Goal: Task Accomplishment & Management: Manage account settings

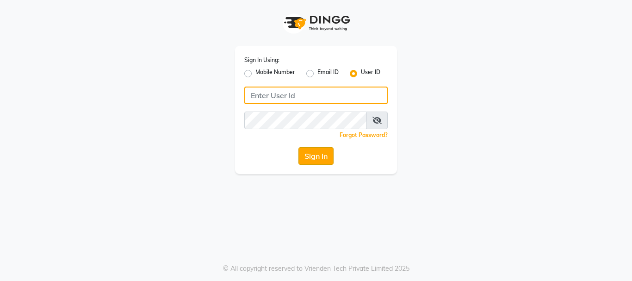
type input "E1949-12"
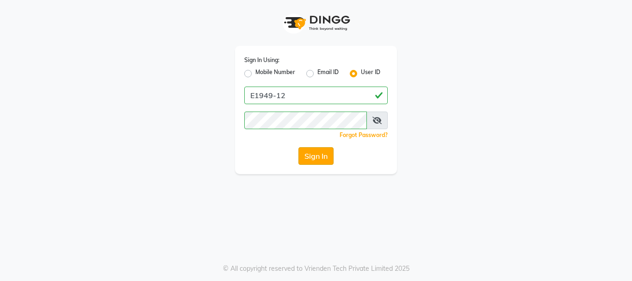
click at [315, 161] on button "Sign In" at bounding box center [315, 156] width 35 height 18
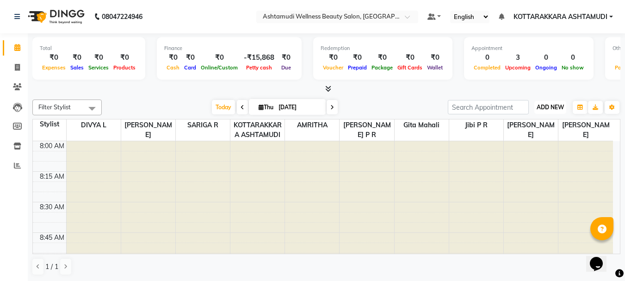
click at [554, 104] on span "ADD NEW" at bounding box center [550, 107] width 27 height 7
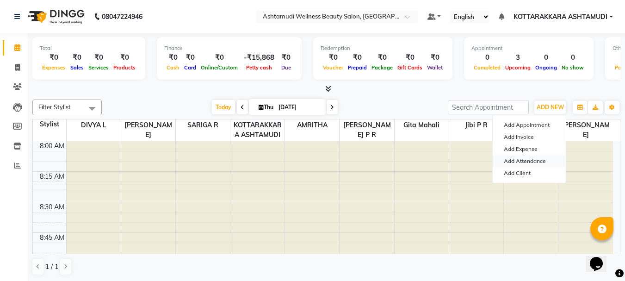
click at [527, 161] on link "Add Attendance" at bounding box center [529, 161] width 73 height 12
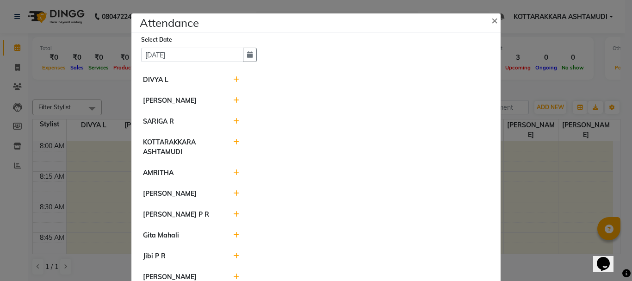
click at [233, 101] on icon at bounding box center [236, 100] width 6 height 6
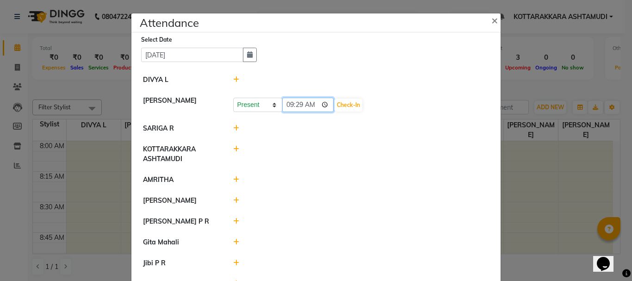
click at [310, 105] on input "09:29" at bounding box center [308, 105] width 52 height 14
type input "07:30"
click at [383, 145] on div at bounding box center [361, 153] width 270 height 19
click at [338, 103] on button "Check-In" at bounding box center [349, 105] width 28 height 13
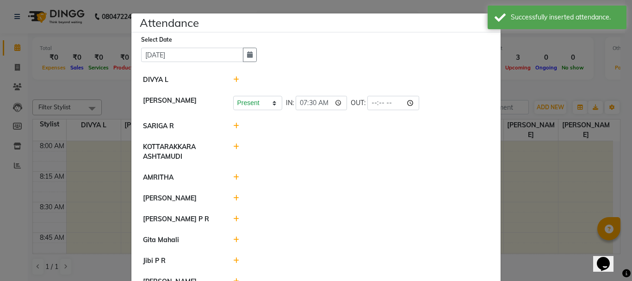
click at [233, 81] on icon at bounding box center [236, 79] width 6 height 6
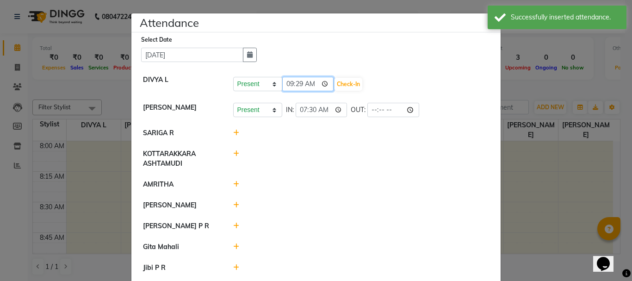
click at [310, 84] on input "09:29" at bounding box center [308, 84] width 52 height 14
type input "07:30"
click at [335, 84] on button "Check-In" at bounding box center [349, 84] width 28 height 13
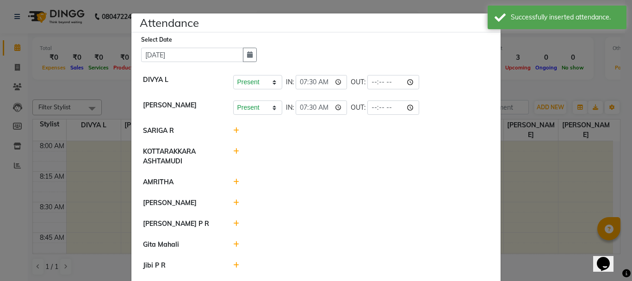
click at [233, 130] on icon at bounding box center [236, 130] width 6 height 6
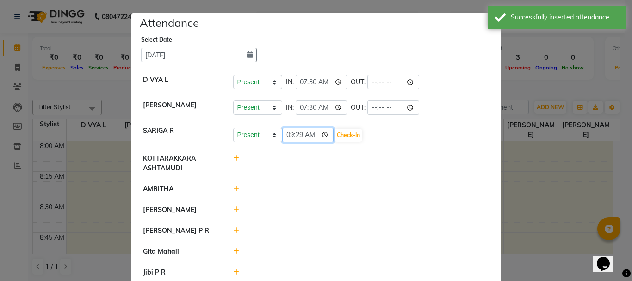
click at [309, 135] on input "09:29" at bounding box center [308, 135] width 52 height 14
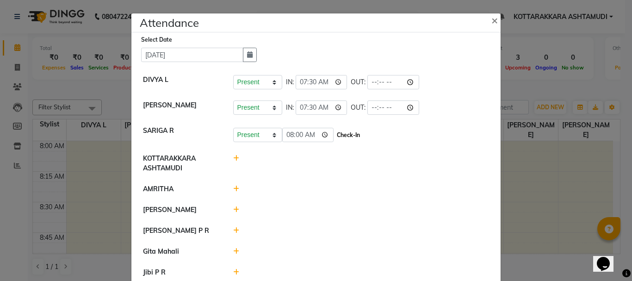
type input "08:00"
click at [335, 133] on button "Check-In" at bounding box center [349, 135] width 28 height 13
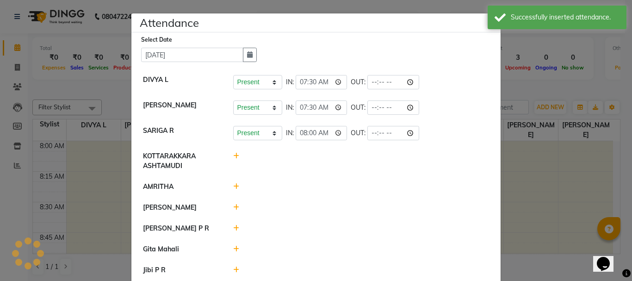
scroll to position [67, 0]
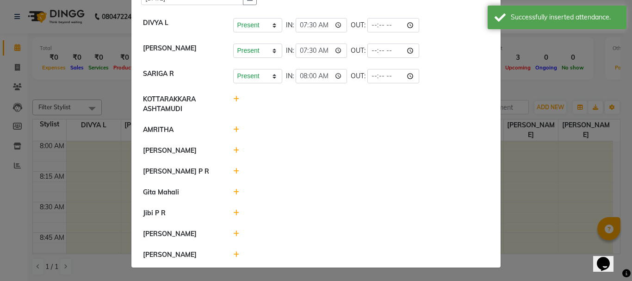
click at [233, 126] on icon at bounding box center [236, 129] width 6 height 6
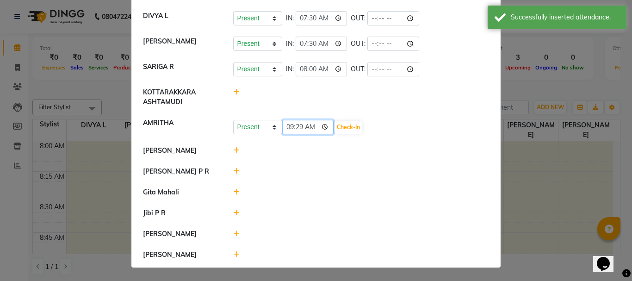
click at [310, 123] on input "09:29" at bounding box center [308, 127] width 52 height 14
type input "04:30"
click at [335, 124] on button "Check-In" at bounding box center [349, 127] width 28 height 13
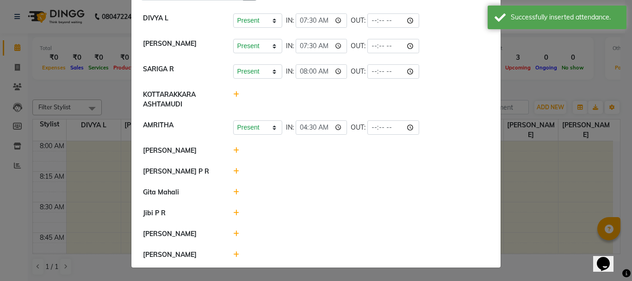
click at [233, 147] on icon at bounding box center [236, 150] width 6 height 6
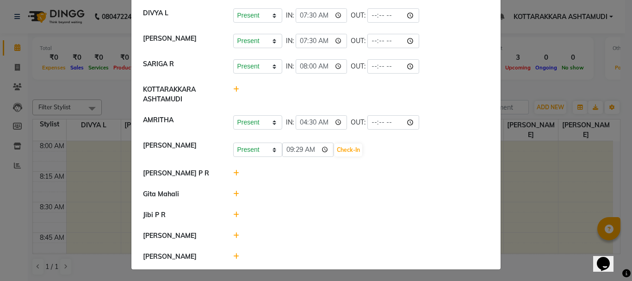
click at [233, 171] on icon at bounding box center [236, 173] width 6 height 6
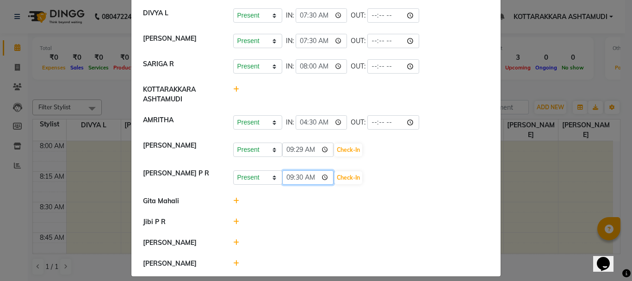
click at [311, 176] on input "09:30" at bounding box center [308, 177] width 52 height 14
type input "04:30"
click at [335, 175] on button "Check-In" at bounding box center [349, 177] width 28 height 13
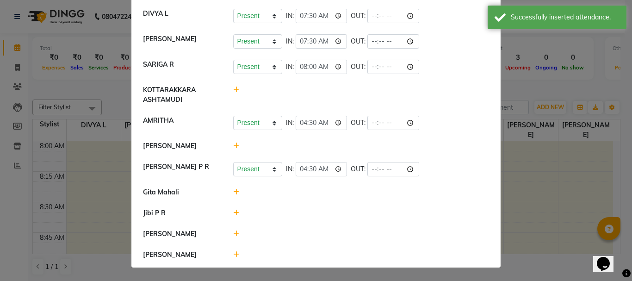
click at [233, 236] on icon at bounding box center [236, 233] width 6 height 6
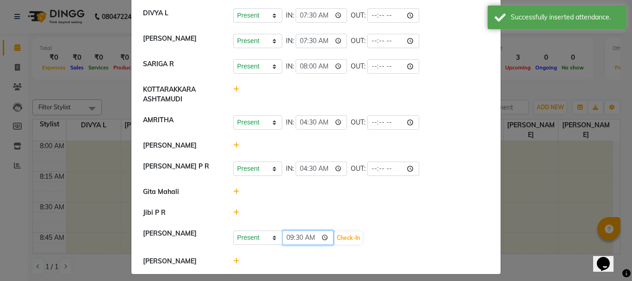
drag, startPoint x: 311, startPoint y: 244, endPoint x: 309, endPoint y: 236, distance: 8.5
click at [311, 243] on input "09:30" at bounding box center [308, 237] width 52 height 14
type input "09:00"
click at [336, 244] on button "Check-In" at bounding box center [349, 237] width 28 height 13
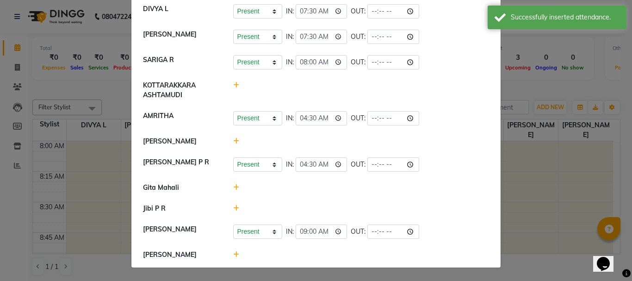
scroll to position [76, 0]
click at [235, 186] on icon at bounding box center [236, 187] width 6 height 6
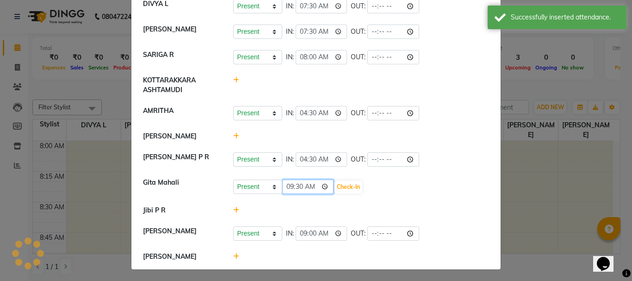
click at [309, 194] on input "09:30" at bounding box center [308, 187] width 52 height 14
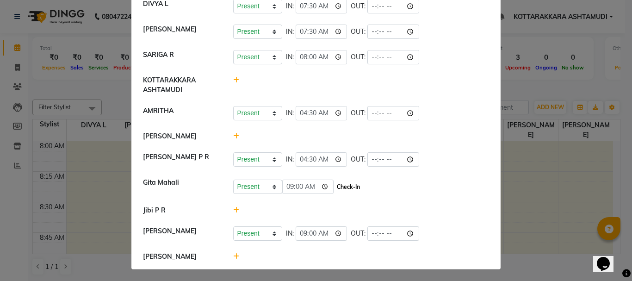
type input "09:00"
click at [335, 193] on button "Check-In" at bounding box center [349, 186] width 28 height 13
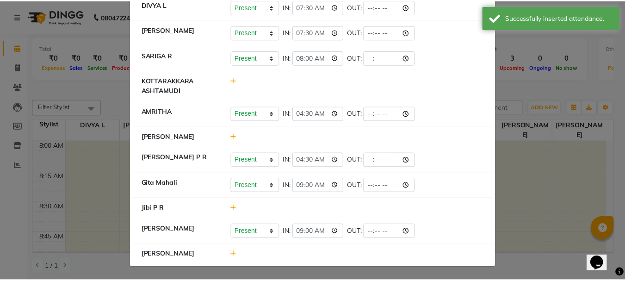
scroll to position [81, 0]
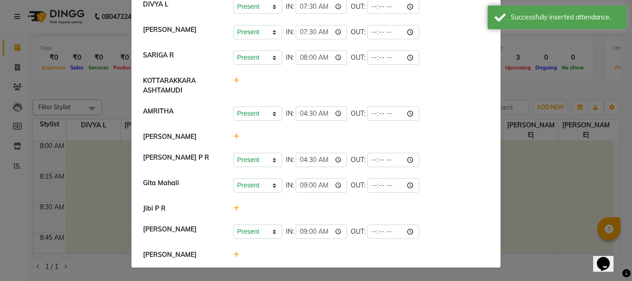
click at [545, 87] on ngb-modal-window "Attendance × Select Date [DATE] DIVYA L Present Absent Late Half Day Weekly Off…" at bounding box center [316, 140] width 632 height 281
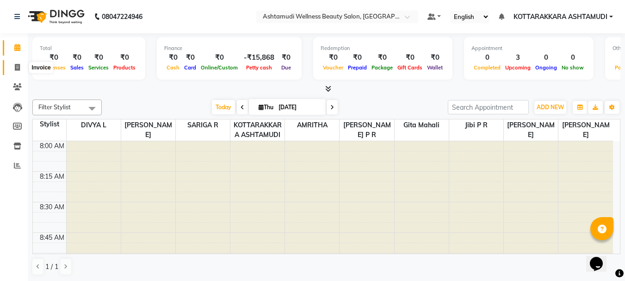
click at [21, 70] on span at bounding box center [17, 67] width 16 height 11
select select "service"
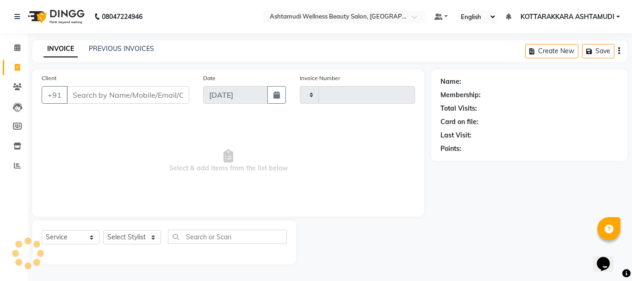
type input "3165"
select select "4664"
click at [110, 99] on input "Client" at bounding box center [128, 95] width 123 height 18
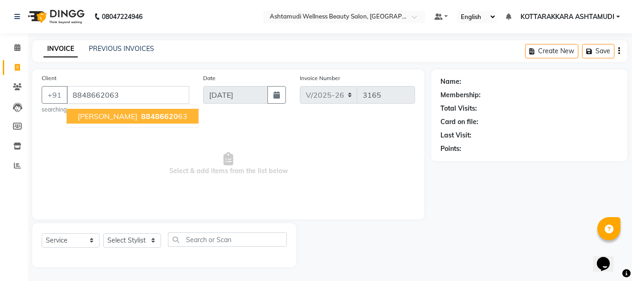
type input "8848662063"
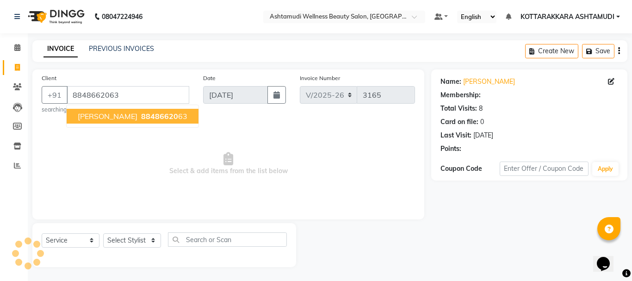
select select "1: Object"
click at [104, 115] on span "[PERSON_NAME]" at bounding box center [108, 116] width 60 height 9
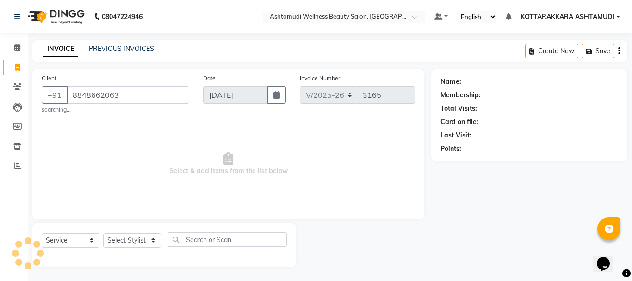
select select "1: Object"
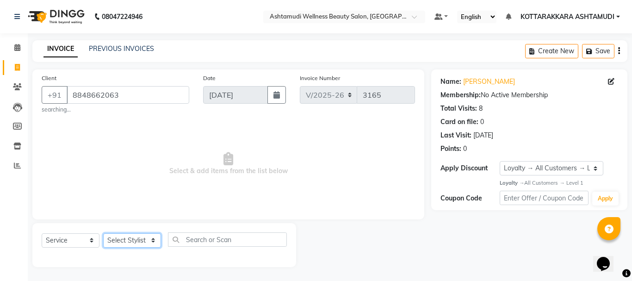
click at [131, 237] on select "Select Stylist AMRITHA DIVYA L Gita Mahali Jibi P R [PERSON_NAME] ASHTAMUDI [PE…" at bounding box center [132, 240] width 58 height 14
select select "27427"
click at [103, 233] on select "Select Stylist AMRITHA DIVYA L Gita Mahali Jibi P R [PERSON_NAME] ASHTAMUDI [PE…" at bounding box center [132, 240] width 58 height 14
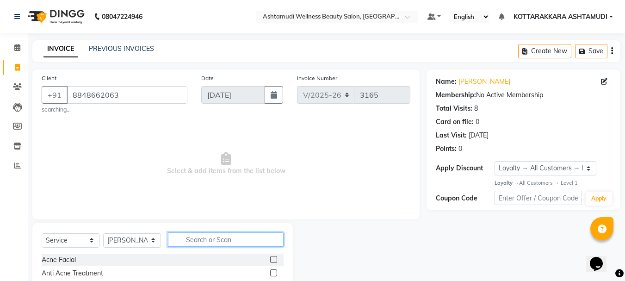
click at [202, 239] on input "text" at bounding box center [226, 239] width 116 height 14
type input "eb"
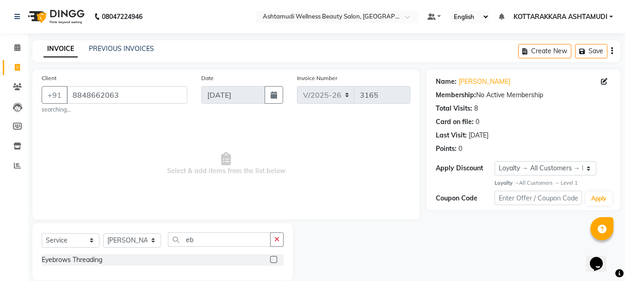
click at [274, 260] on label at bounding box center [273, 259] width 7 height 7
click at [274, 260] on input "checkbox" at bounding box center [273, 260] width 6 height 6
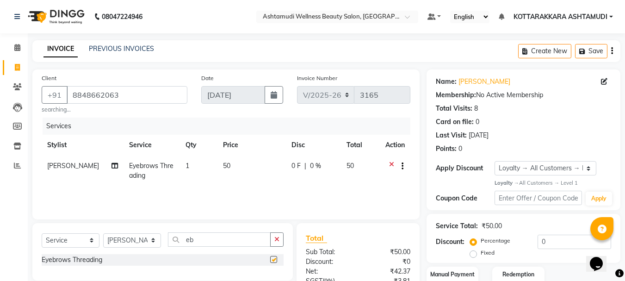
checkbox input "false"
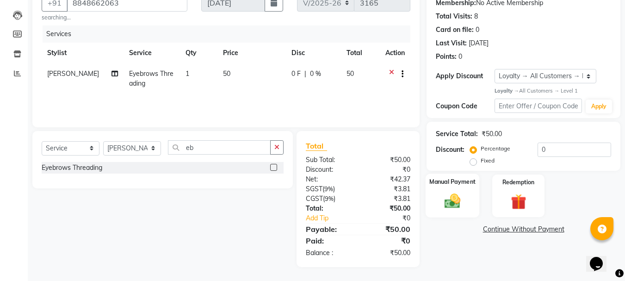
click at [459, 202] on img at bounding box center [453, 201] width 26 height 19
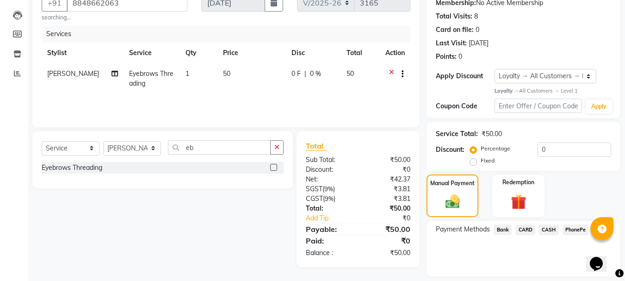
click at [575, 229] on span "PhonePe" at bounding box center [576, 229] width 26 height 11
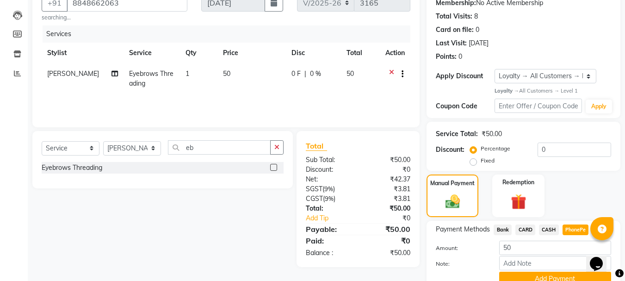
scroll to position [134, 0]
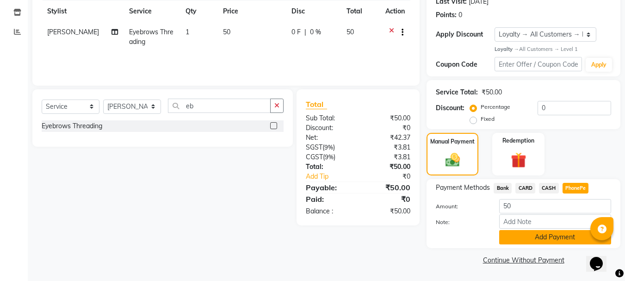
click at [542, 241] on button "Add Payment" at bounding box center [555, 237] width 112 height 14
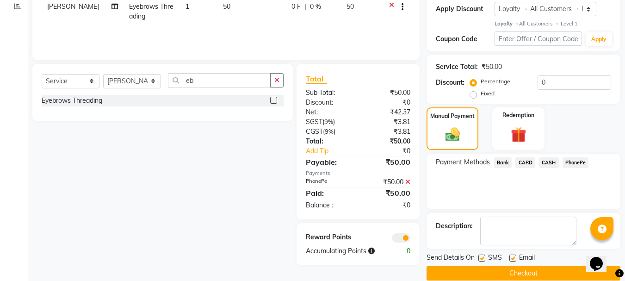
scroll to position [173, 0]
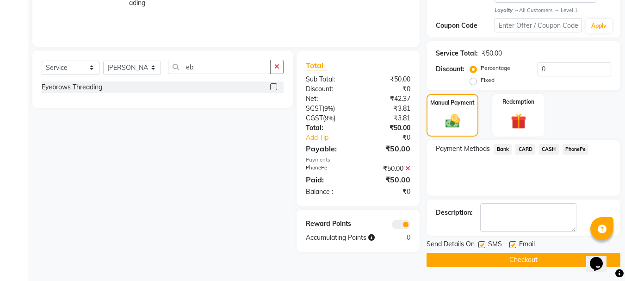
click at [529, 256] on button "Checkout" at bounding box center [524, 260] width 194 height 14
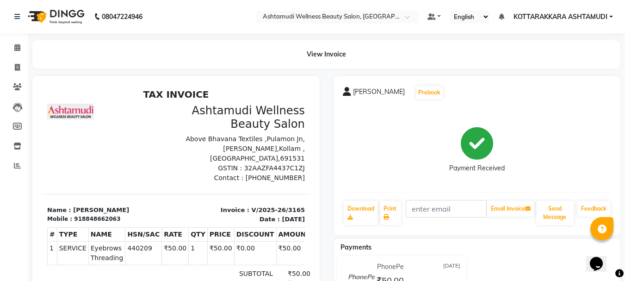
click at [572, 196] on div "[PERSON_NAME] Prebook Payment Received Download Print Email Invoice Send Messag…" at bounding box center [477, 155] width 287 height 159
click at [19, 44] on icon at bounding box center [17, 47] width 6 height 7
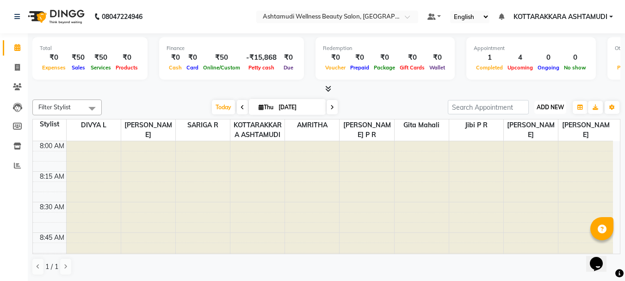
click at [549, 106] on span "ADD NEW" at bounding box center [550, 107] width 27 height 7
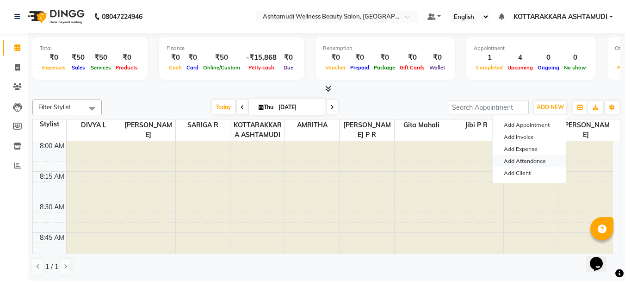
click at [532, 162] on link "Add Attendance" at bounding box center [529, 161] width 73 height 12
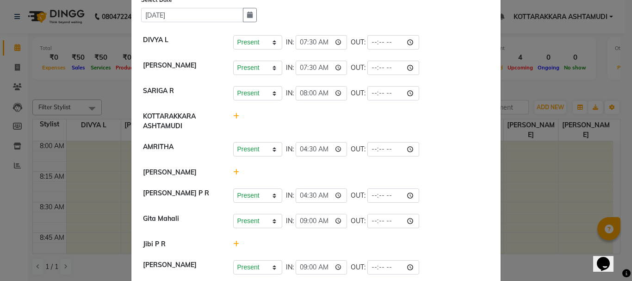
scroll to position [81, 0]
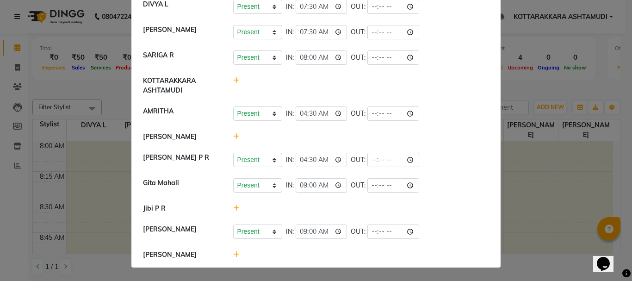
click at [233, 133] on icon at bounding box center [236, 136] width 6 height 6
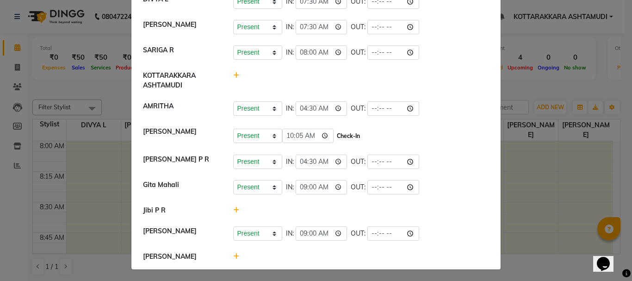
click at [340, 137] on button "Check-In" at bounding box center [349, 136] width 28 height 13
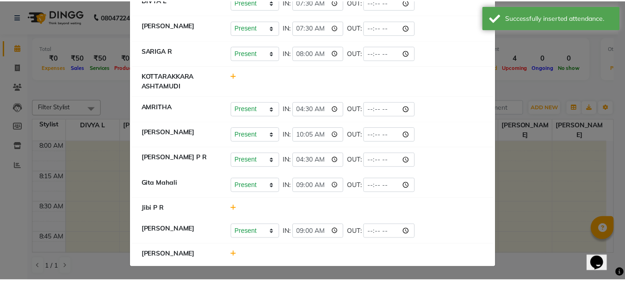
scroll to position [0, 0]
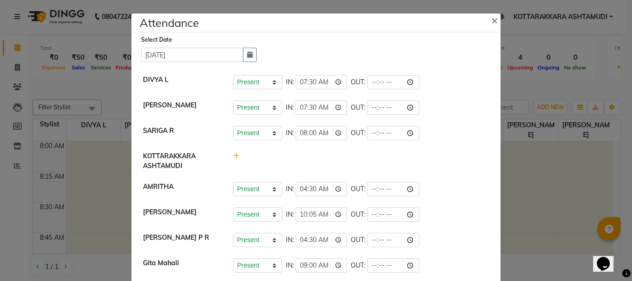
drag, startPoint x: 509, startPoint y: 83, endPoint x: 266, endPoint y: 93, distance: 244.1
click at [507, 83] on ngb-modal-window "Attendance × Select Date [DATE] DIVYA L Present Absent Late Half Day Weekly Off…" at bounding box center [316, 140] width 632 height 281
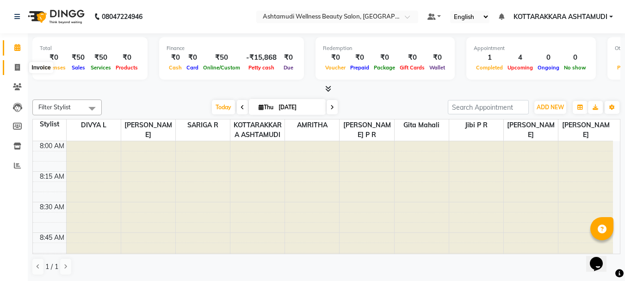
click at [21, 68] on span at bounding box center [17, 67] width 16 height 11
select select "service"
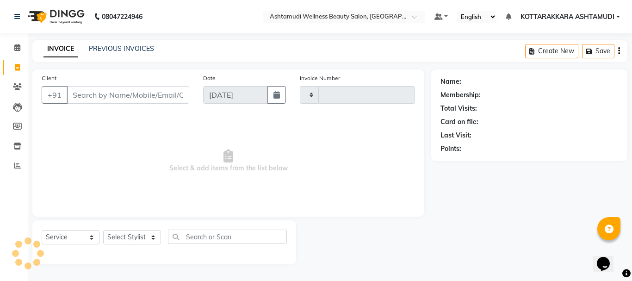
type input "3166"
select select "4664"
click at [94, 89] on input "Client" at bounding box center [128, 95] width 123 height 18
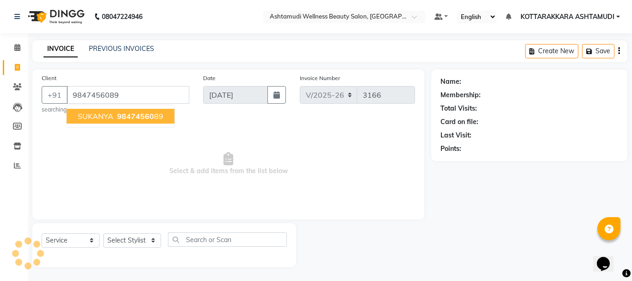
type input "9847456089"
click at [139, 112] on span "98474560" at bounding box center [135, 116] width 37 height 9
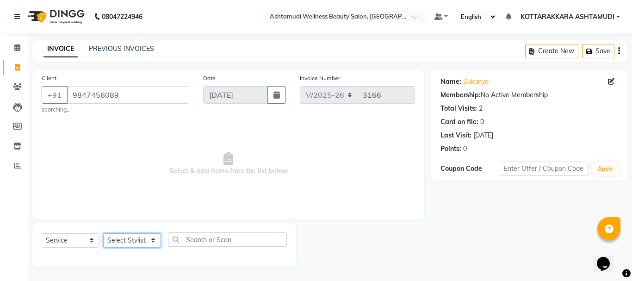
click at [137, 243] on select "Select Stylist AMRITHA DIVYA L Gita Mahali Jibi P R [PERSON_NAME] ASHTAMUDI [PE…" at bounding box center [132, 240] width 58 height 14
select select "27465"
click at [103, 233] on select "Select Stylist AMRITHA DIVYA L Gita Mahali Jibi P R [PERSON_NAME] ASHTAMUDI [PE…" at bounding box center [132, 240] width 58 height 14
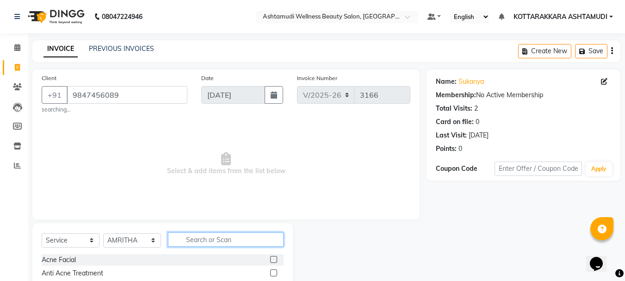
click at [211, 237] on input "text" at bounding box center [226, 239] width 116 height 14
type input "eb"
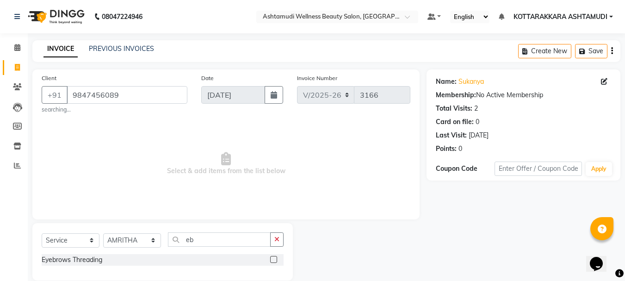
click at [273, 258] on label at bounding box center [273, 259] width 7 height 7
click at [273, 258] on input "checkbox" at bounding box center [273, 260] width 6 height 6
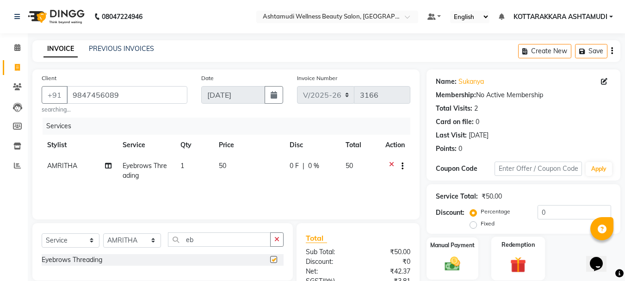
checkbox input "false"
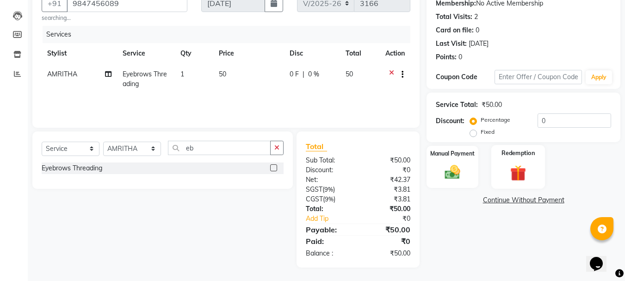
scroll to position [92, 0]
click at [452, 170] on img at bounding box center [453, 171] width 26 height 19
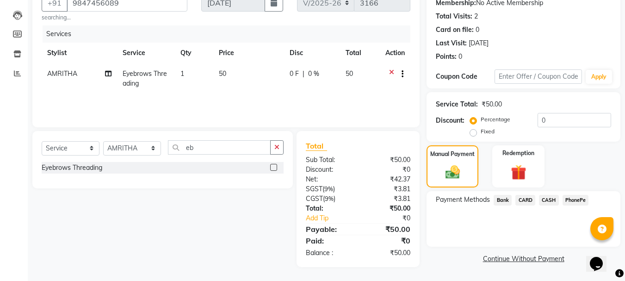
click at [574, 199] on span "PhonePe" at bounding box center [576, 200] width 26 height 11
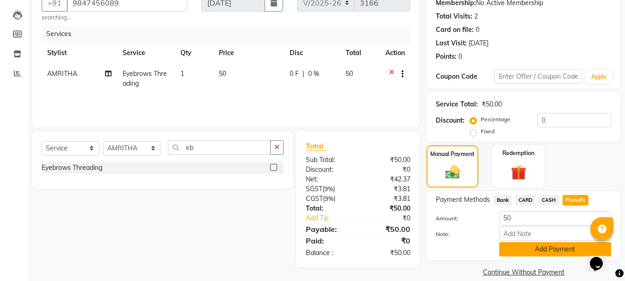
click at [546, 250] on button "Add Payment" at bounding box center [555, 249] width 112 height 14
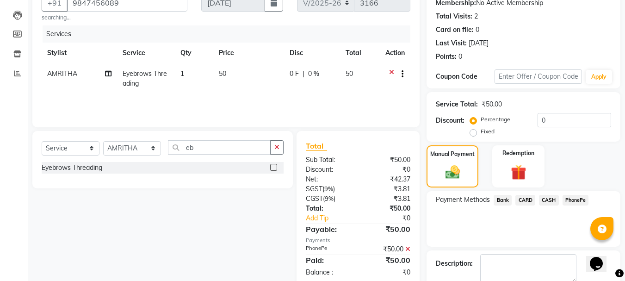
scroll to position [143, 0]
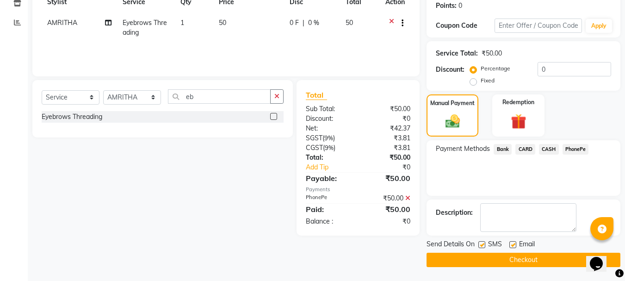
click at [470, 255] on button "Checkout" at bounding box center [524, 260] width 194 height 14
